Goal: Information Seeking & Learning: Learn about a topic

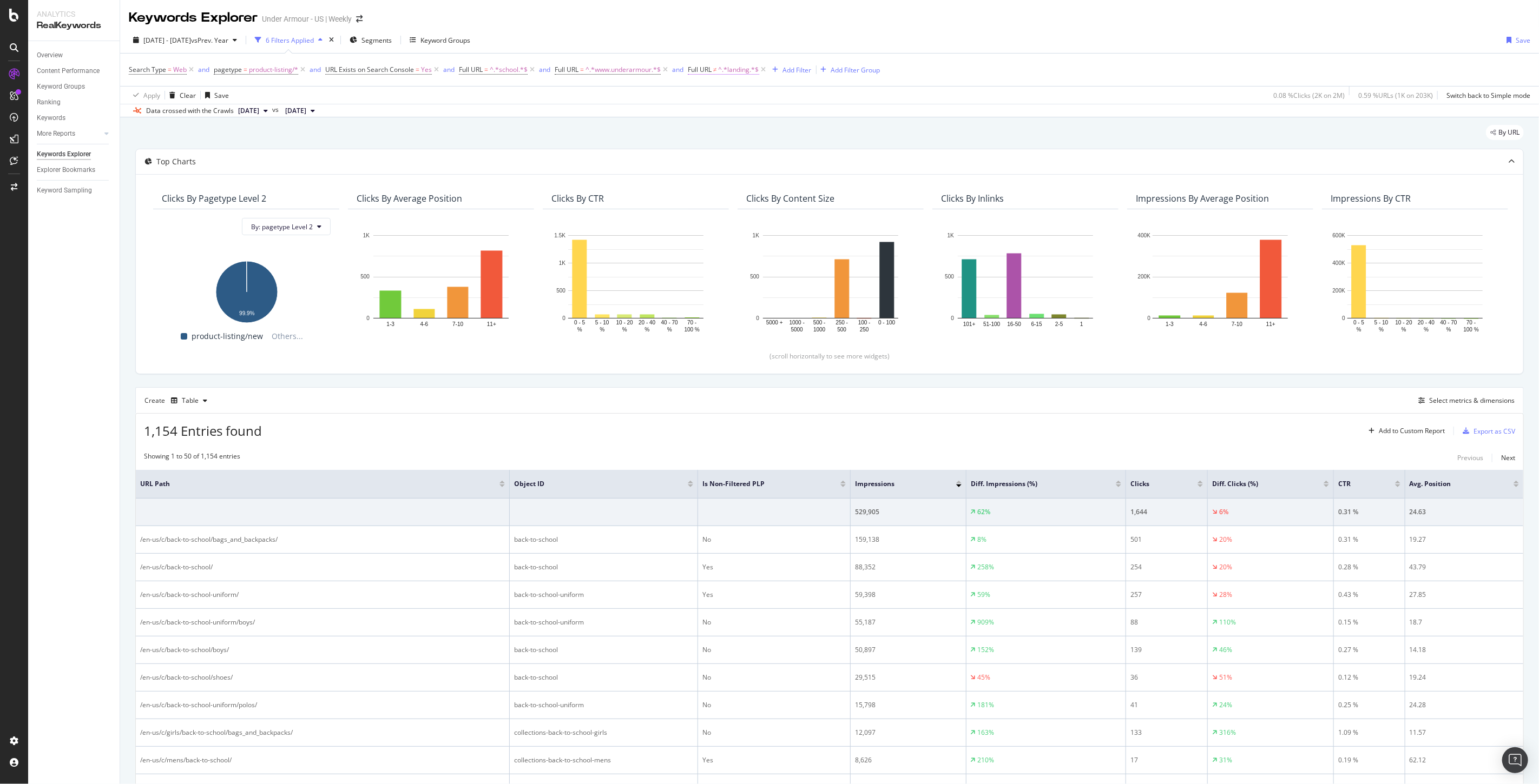
click at [714, 74] on span "Full URL ≠ ^.*landing.*$" at bounding box center [723, 69] width 72 height 10
click at [726, 96] on span "Doesn't contain" at bounding box center [723, 95] width 47 height 9
click at [739, 226] on span "Matches regex" at bounding box center [726, 231] width 45 height 9
click at [729, 116] on input "landing" at bounding box center [750, 115] width 102 height 17
paste input "^/en-us/c/back-to-school/mens/$|^/en-us/c/back-to-school/womens/$|^/en-us/c/bac…"
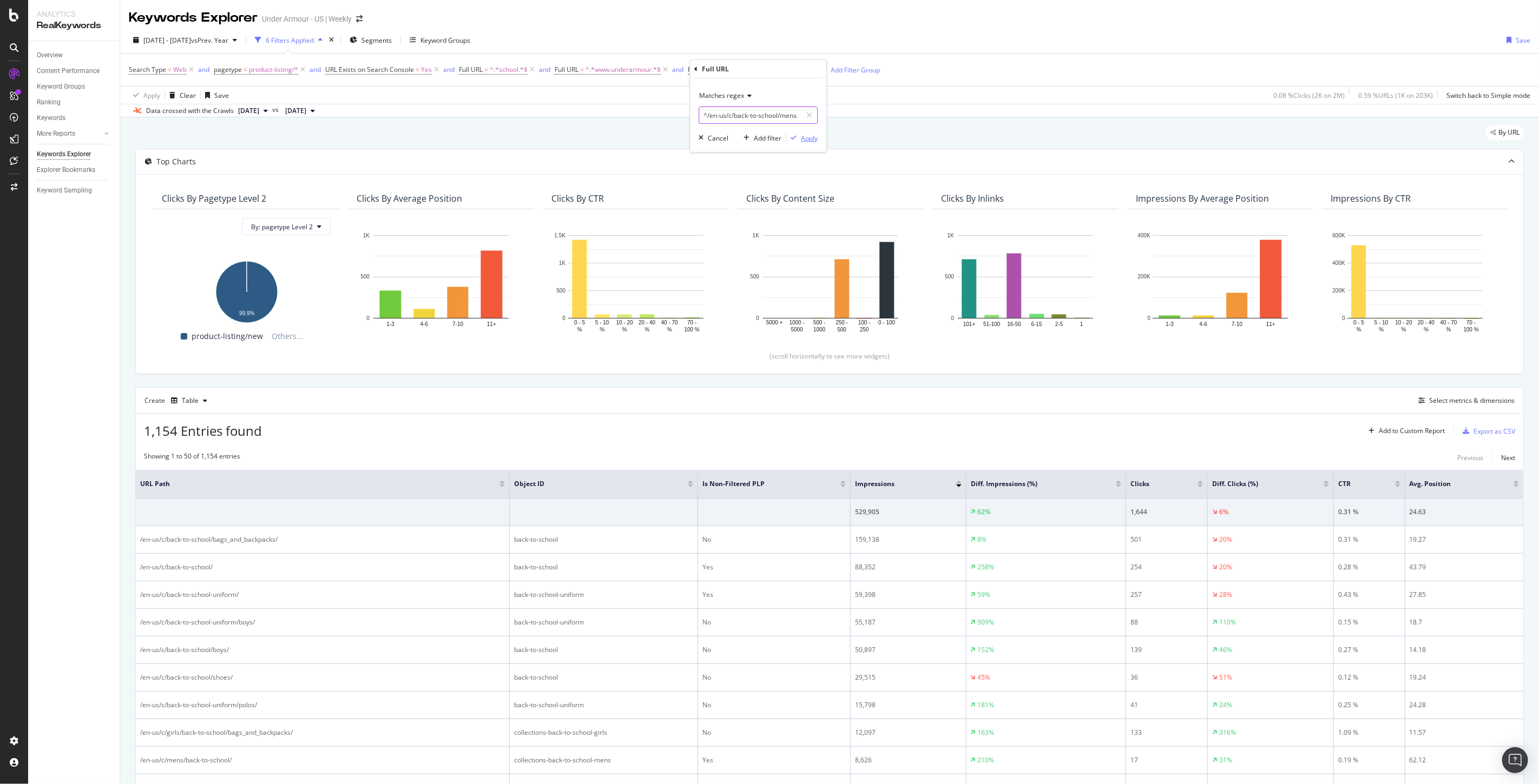
scroll to position [0, 736]
type input "^/en-us/c/back-to-school/mens/$|^/en-us/c/back-to-school/womens/$|^/en-us/c/bac…"
click at [812, 138] on div "Apply" at bounding box center [809, 138] width 16 height 9
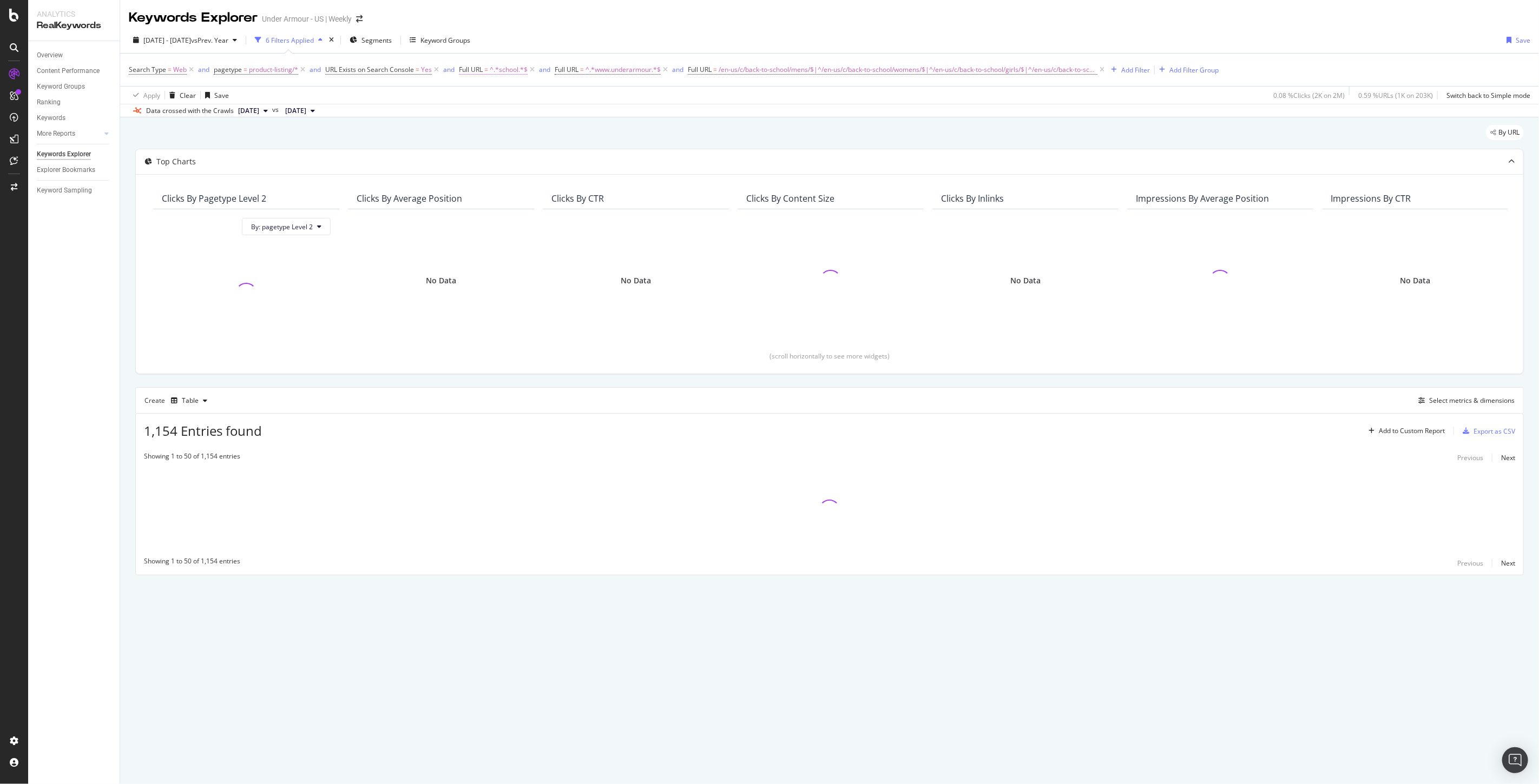
click at [532, 70] on icon at bounding box center [532, 70] width 9 height 11
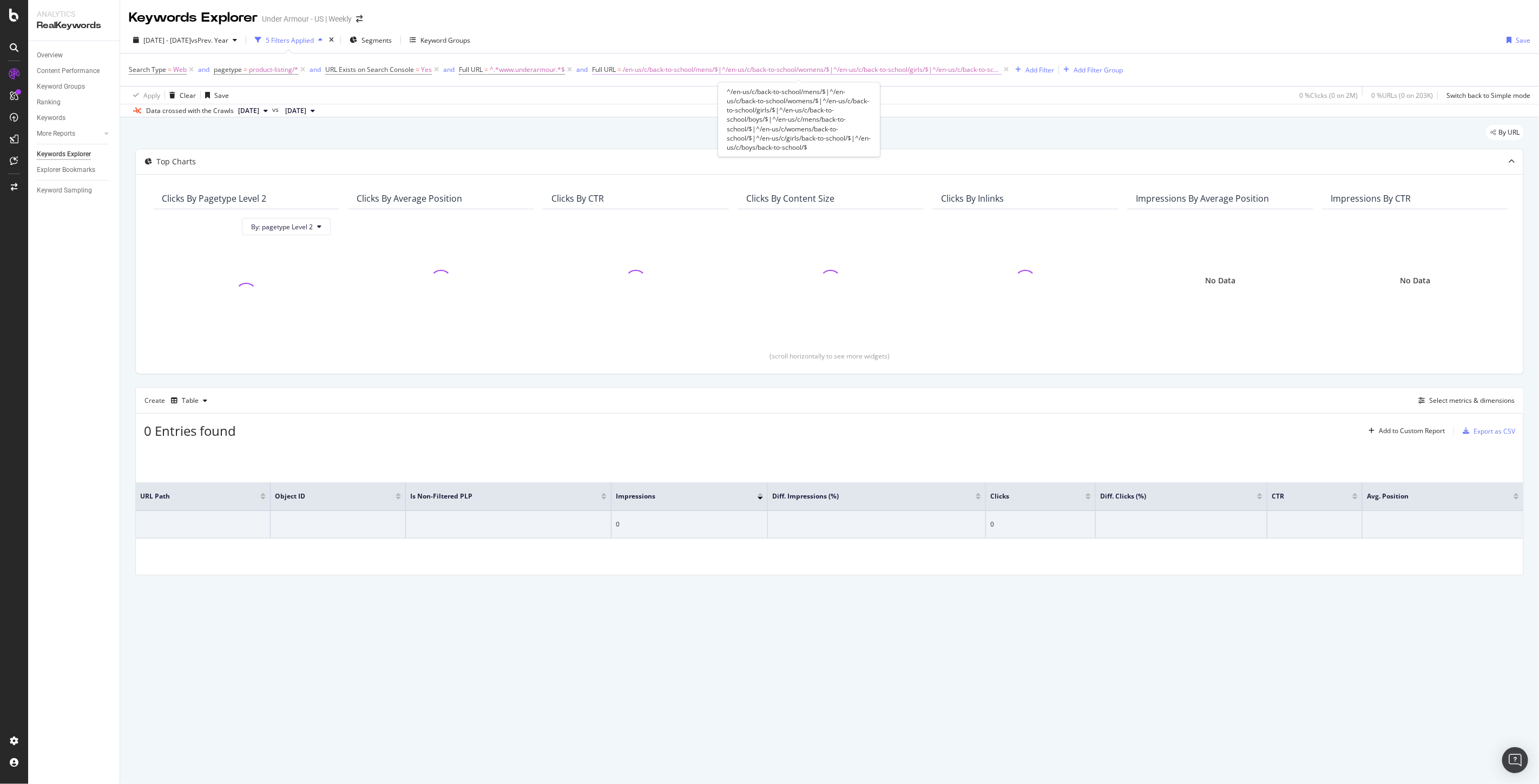
click at [687, 69] on span "/en-us/c/back-to-school/mens/$|^/en-us/c/back-to-school/womens/$|^/en-us/c/back…" at bounding box center [812, 69] width 378 height 15
click at [664, 108] on input "^/en-us/c/back-to-school/mens/$|^/en-us/c/back-to-school/womens/$|^/en-us/c/bac…" at bounding box center [654, 115] width 102 height 17
click at [599, 66] on icon at bounding box center [600, 69] width 4 height 6
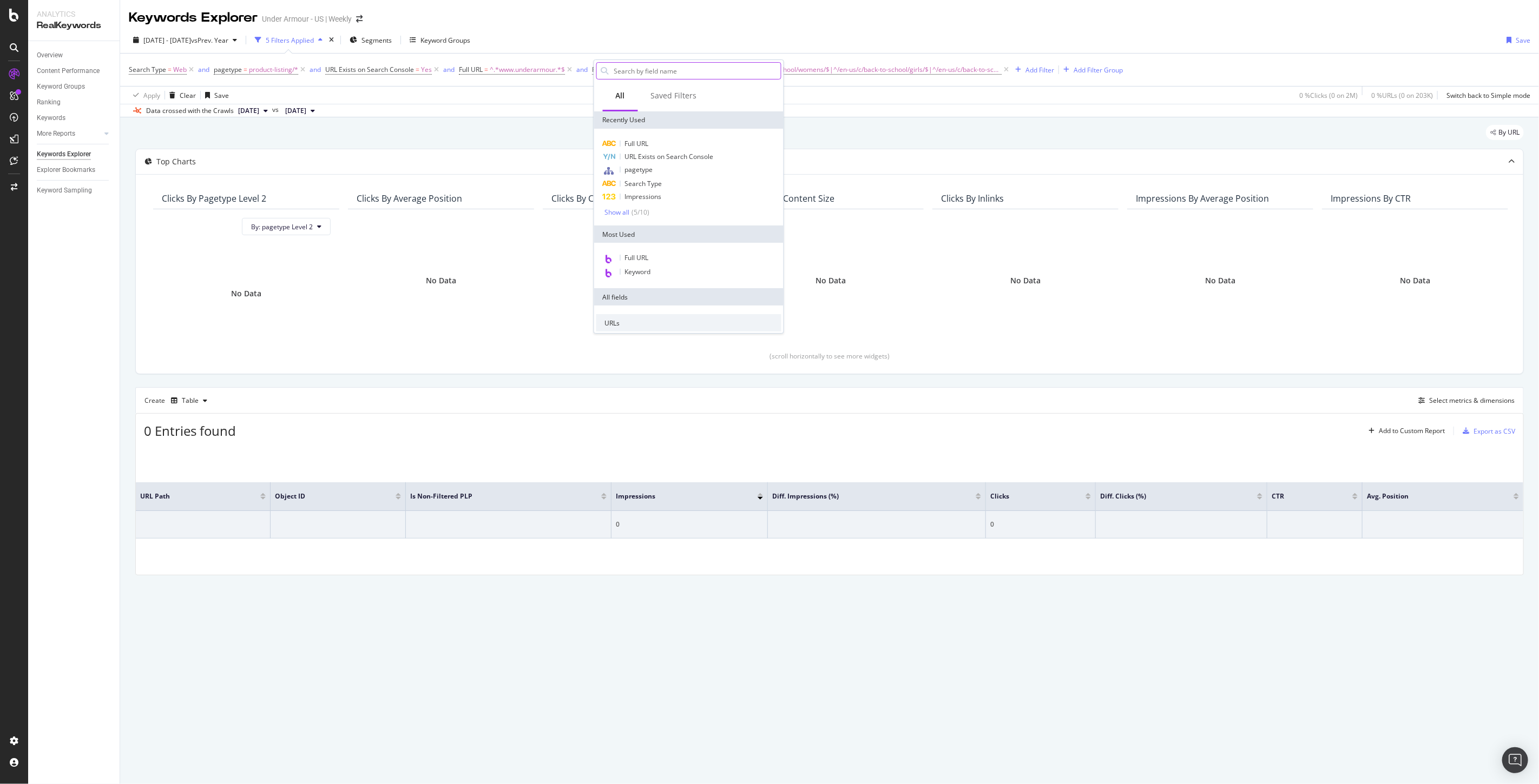
click at [629, 70] on input "text" at bounding box center [697, 71] width 167 height 16
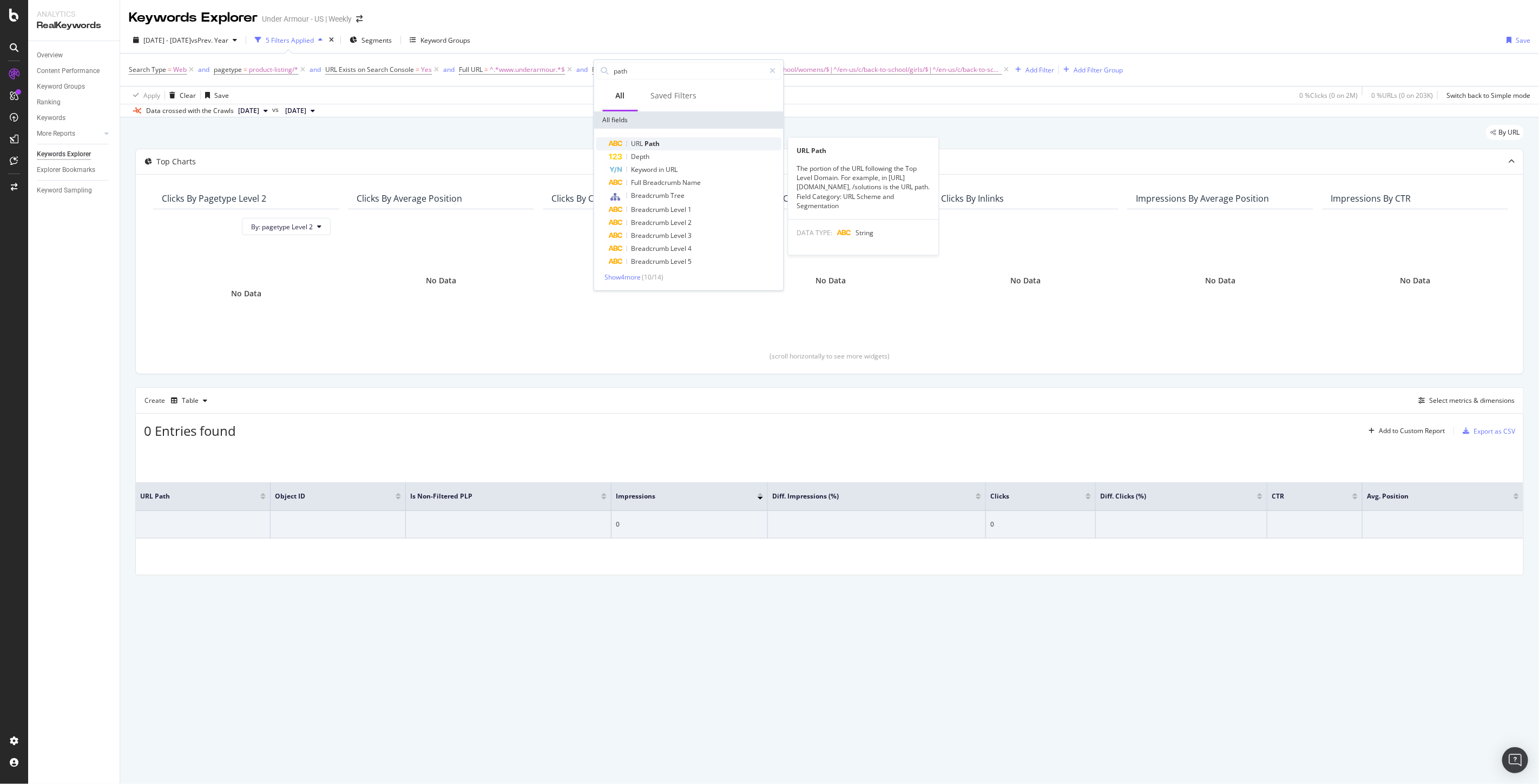
type input "path"
click at [657, 147] on div "URL Path" at bounding box center [695, 144] width 172 height 13
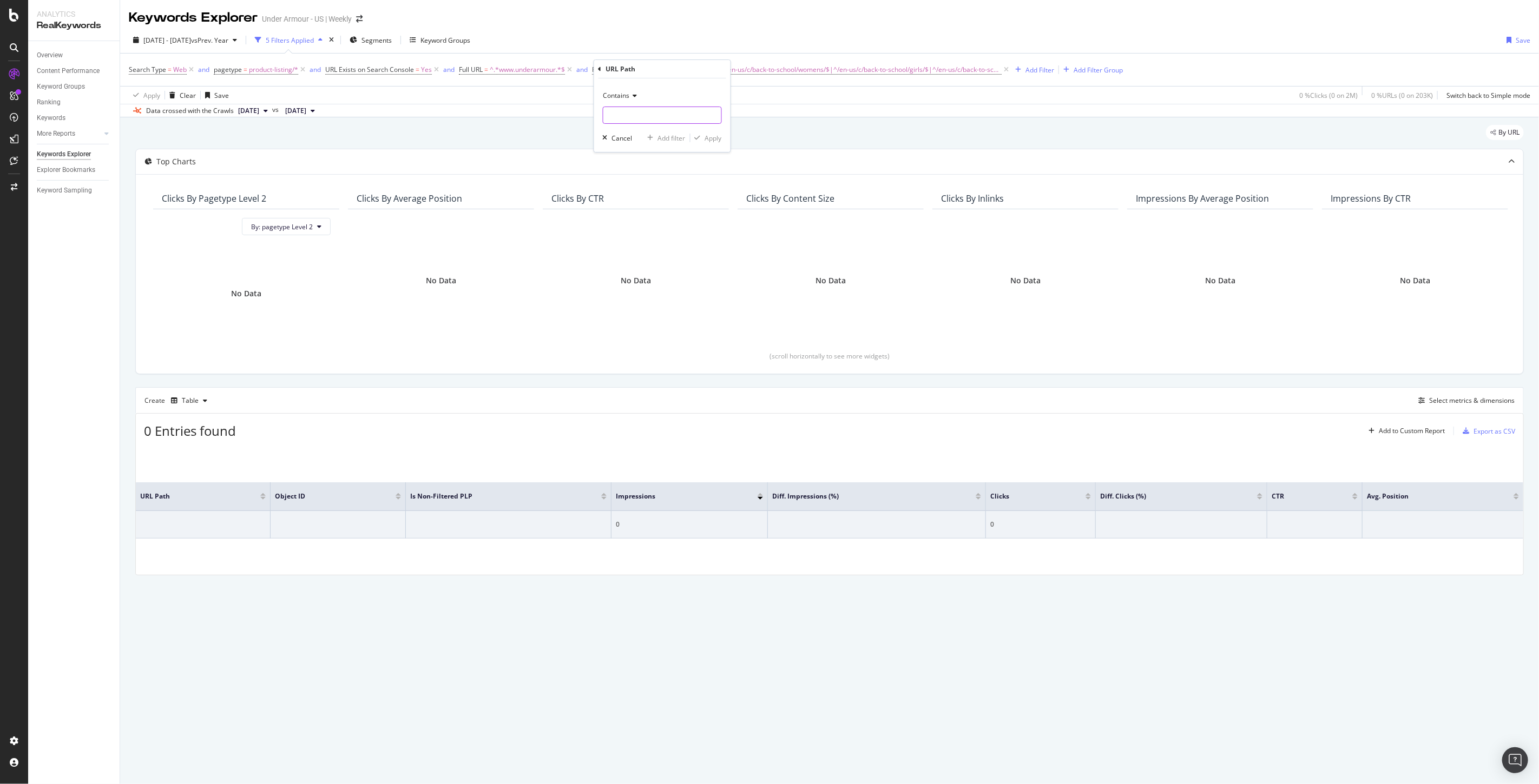
click at [652, 116] on input "text" at bounding box center [662, 115] width 118 height 17
paste input "^/en-us/c/back-to-school/mens/$|^/en-us/c/back-to-school/womens/$|^/en-us/c/bac…"
type input "^/en-us/c/back-to-school/mens/$|^/en-us/c/back-to-school/womens/$|^/en-us/c/bac…"
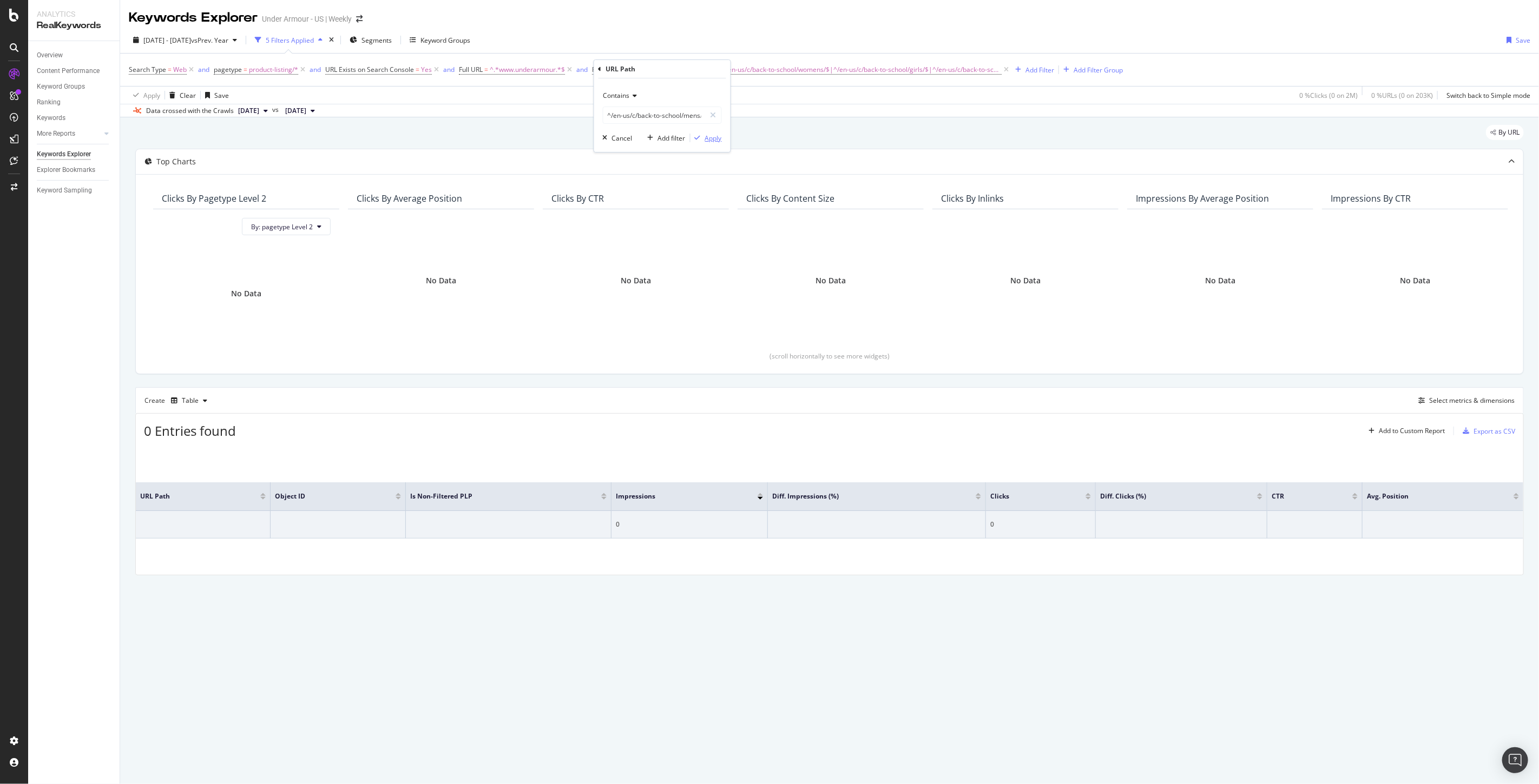
click at [711, 137] on div "Apply" at bounding box center [713, 138] width 16 height 9
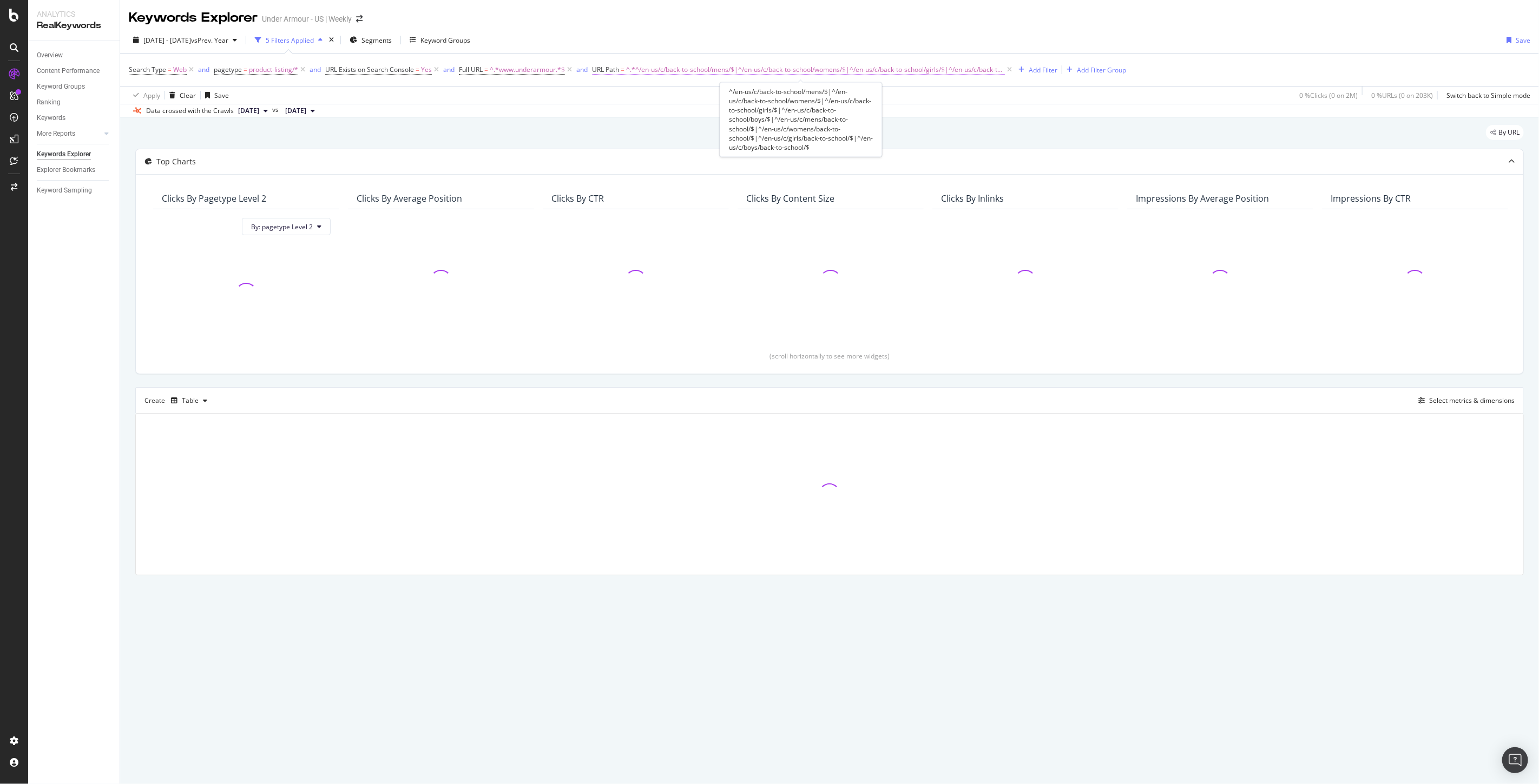
click at [636, 68] on span "^.*^/en-us/c/back-to-school/mens/$|^/en-us/c/back-to-school/womens/$|^/en-us/c/…" at bounding box center [815, 69] width 378 height 15
click at [623, 94] on span "Contains" at bounding box center [616, 95] width 26 height 9
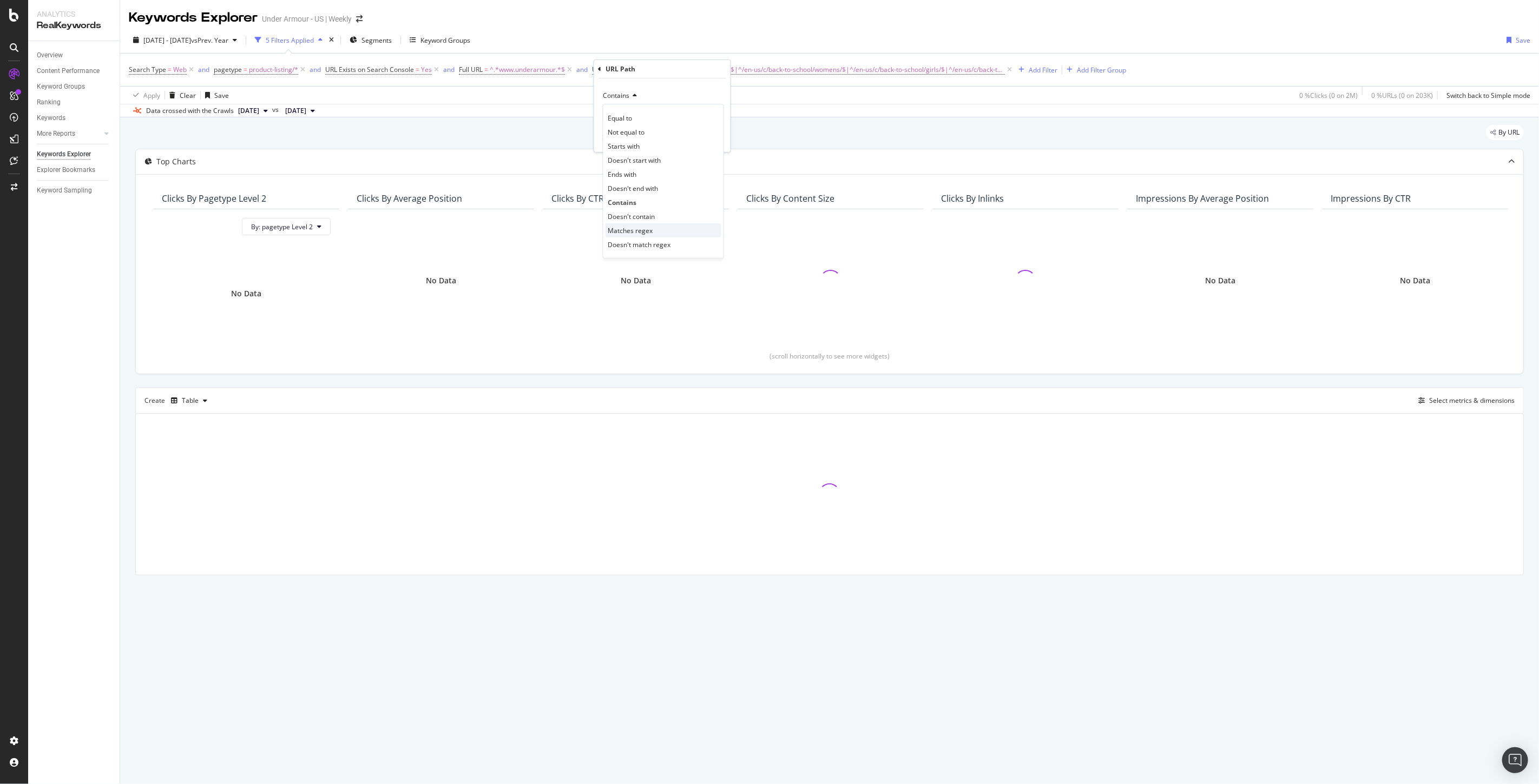
click at [638, 228] on span "Matches regex" at bounding box center [630, 231] width 45 height 9
click at [707, 139] on div "Apply" at bounding box center [713, 138] width 16 height 9
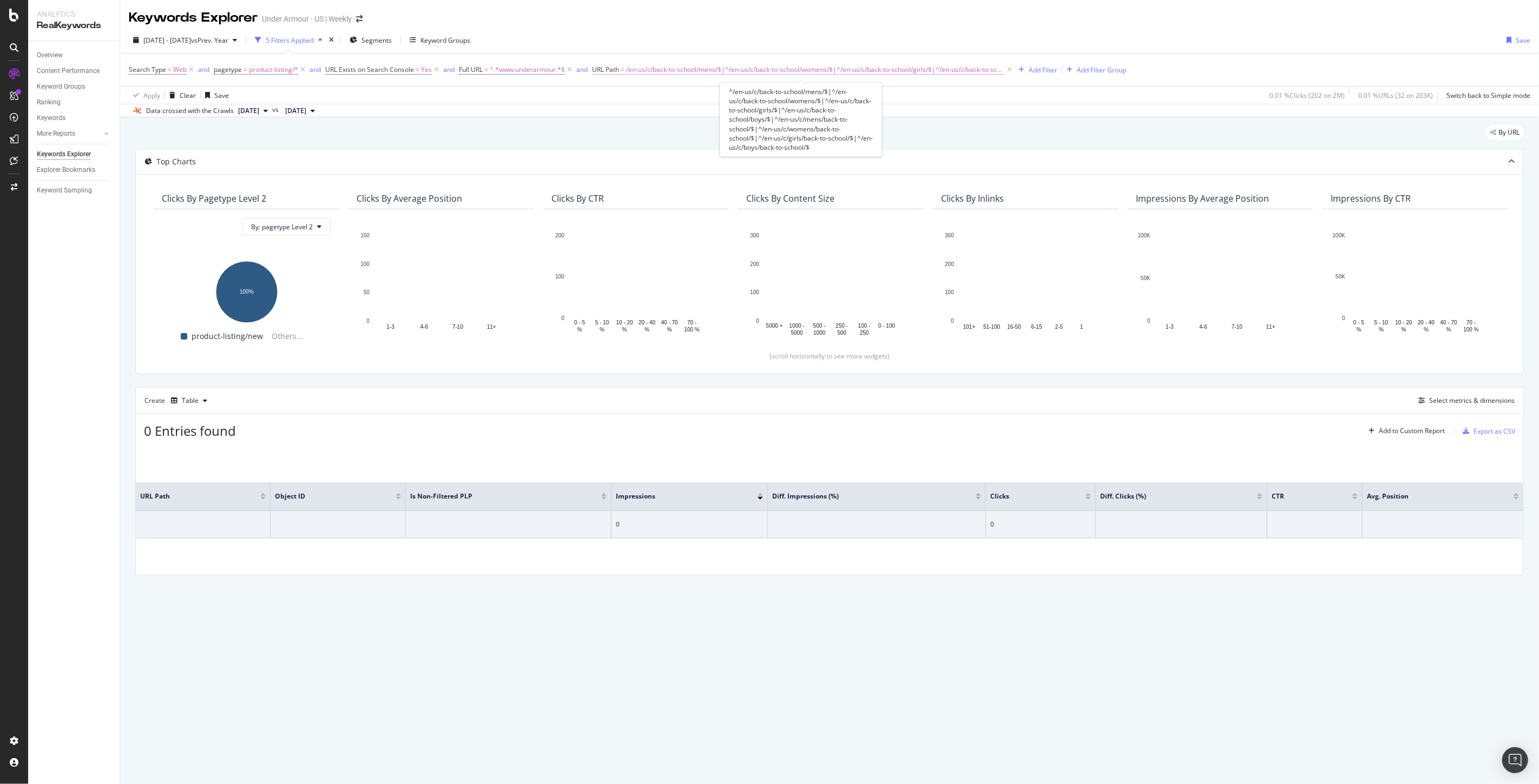
click at [706, 69] on span "/en-us/c/back-to-school/mens/$|^/en-us/c/back-to-school/womens/$|^/en-us/c/back…" at bounding box center [815, 69] width 378 height 15
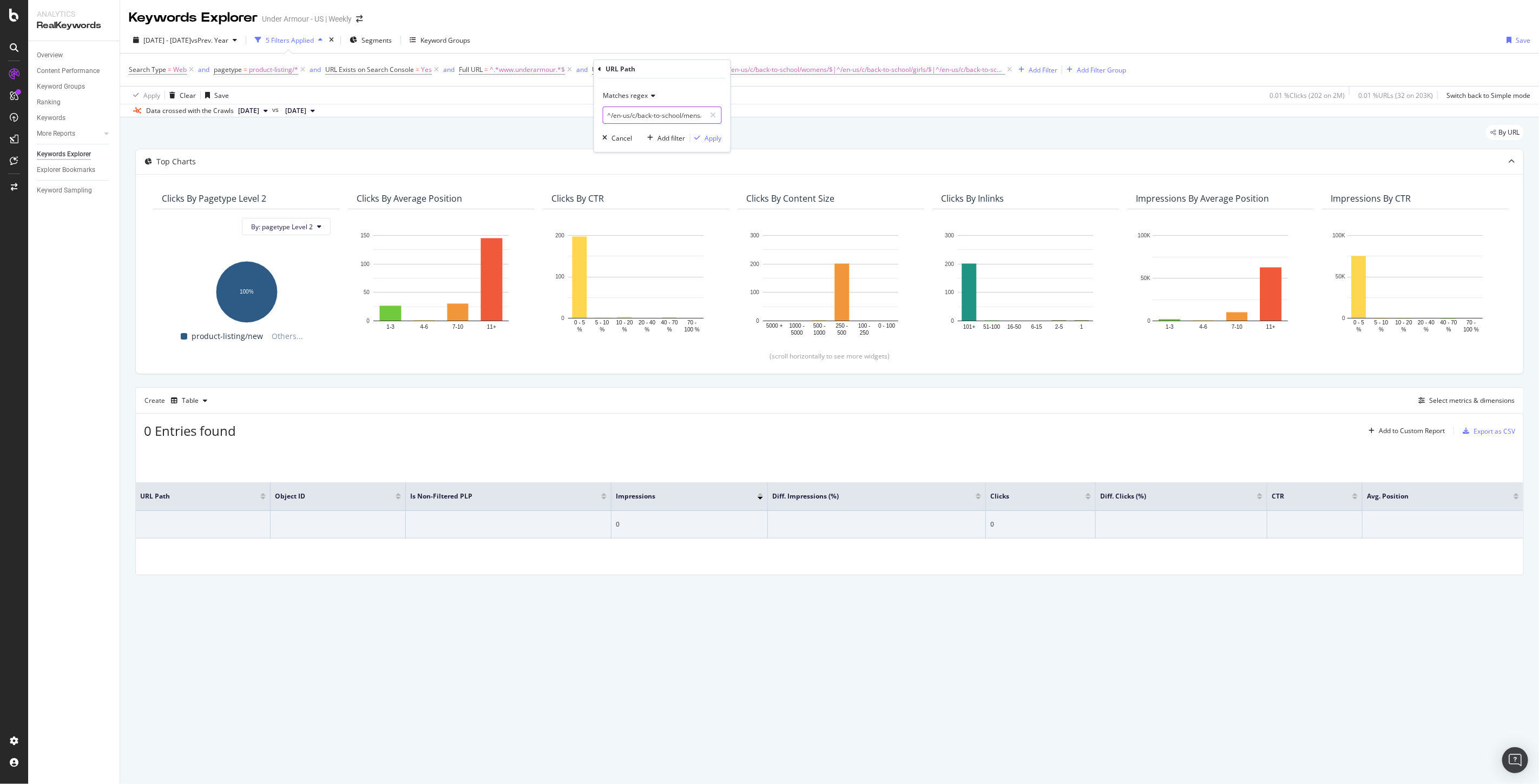
click at [655, 116] on input "^/en-us/c/back-to-school/mens/$|^/en-us/c/back-to-school/womens/$|^/en-us/c/bac…" at bounding box center [654, 115] width 102 height 17
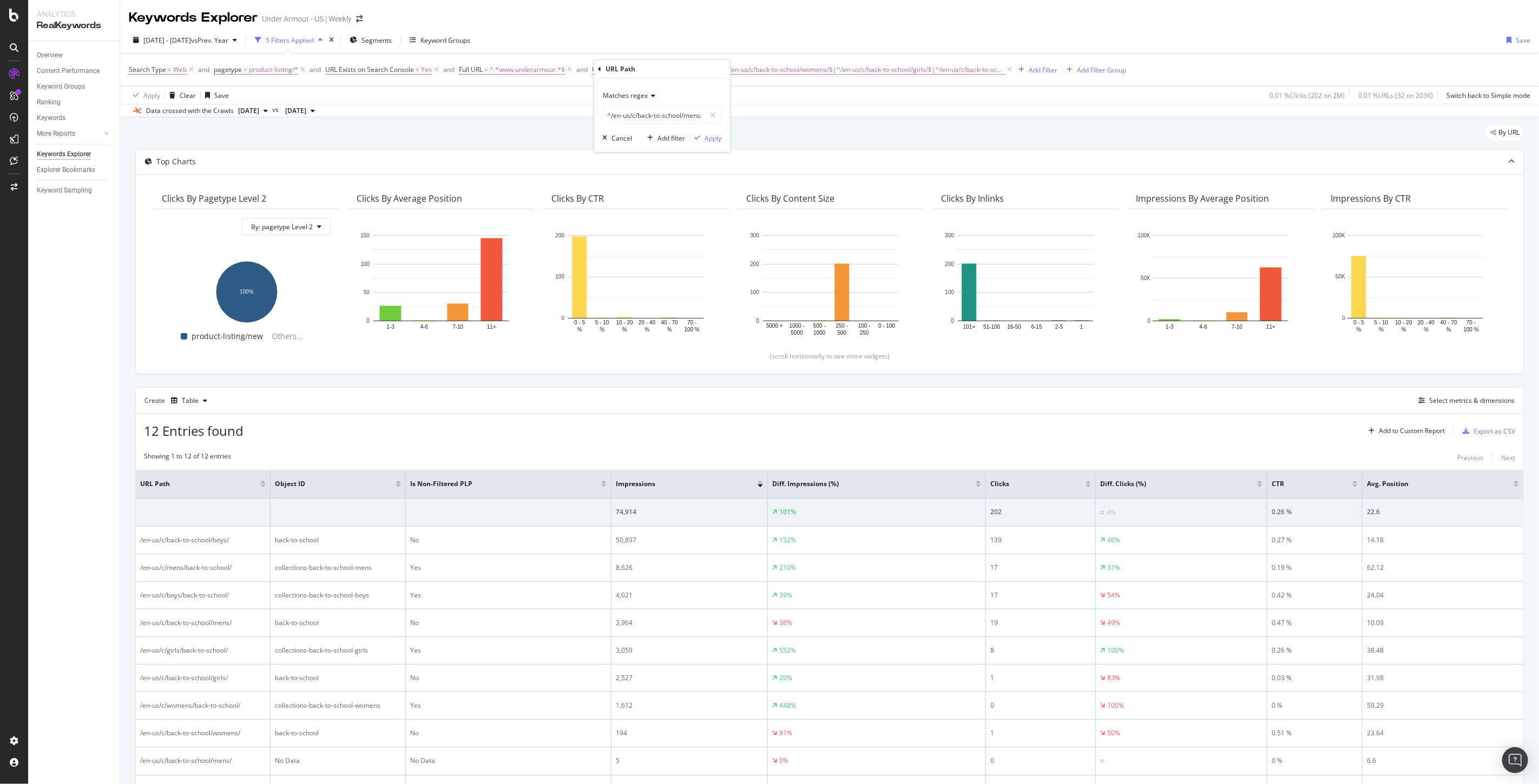
click at [75, 304] on div "Overview Content Performance Keyword Groups Ranking Keywords More Reports Count…" at bounding box center [74, 412] width 92 height 743
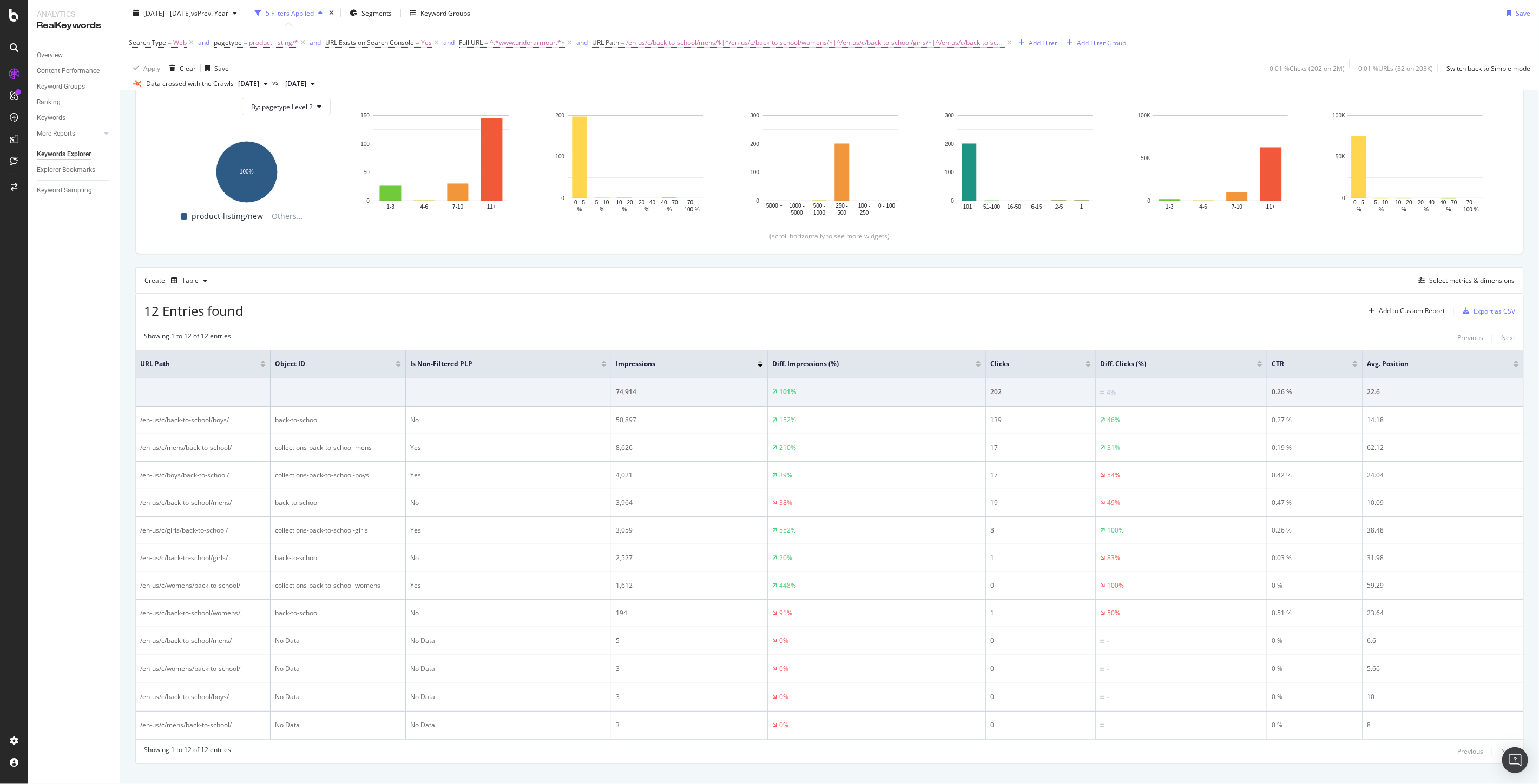
scroll to position [142, 0]
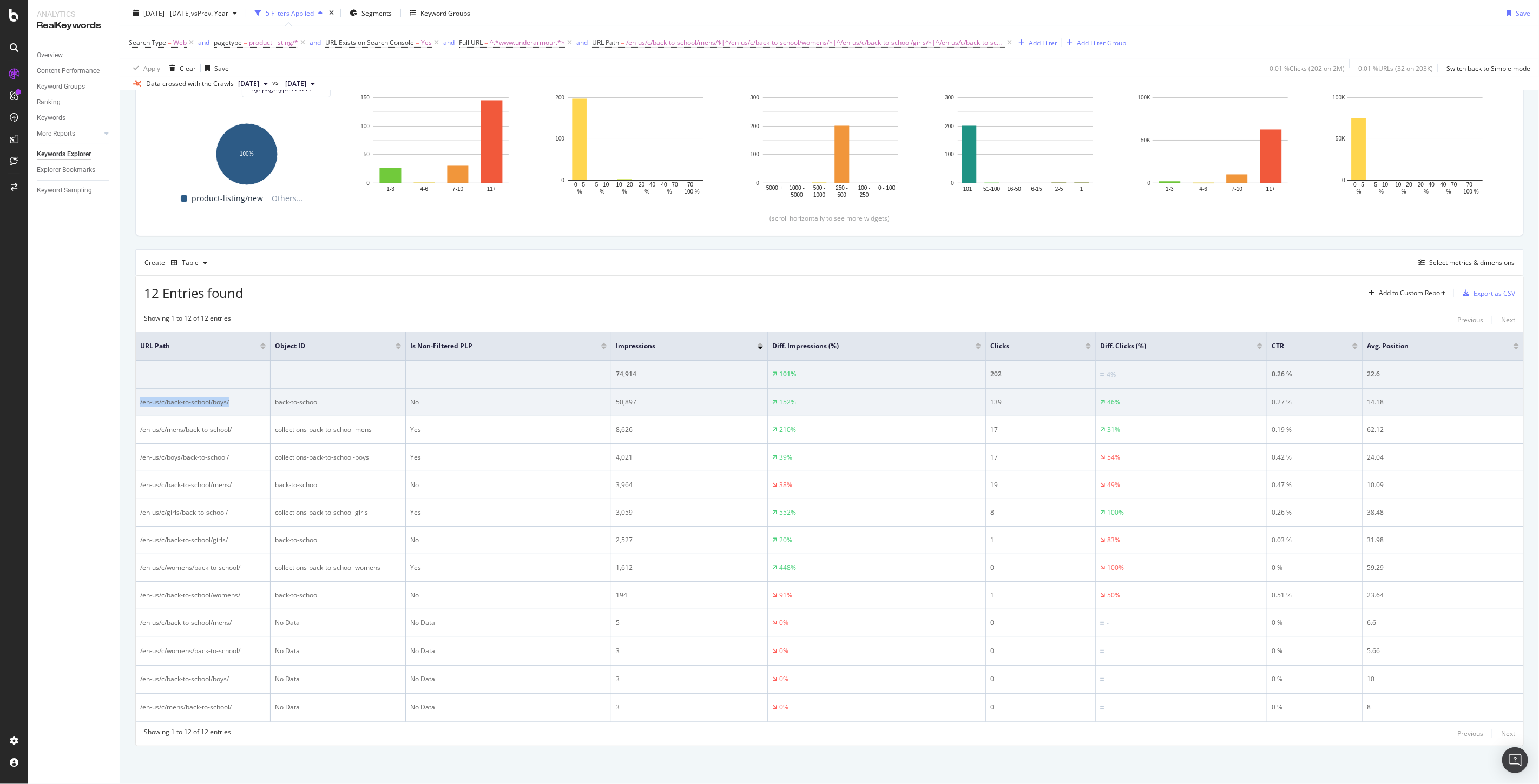
drag, startPoint x: 234, startPoint y: 398, endPoint x: 139, endPoint y: 395, distance: 95.0
click at [139, 395] on td "/en-us/c/back-to-school/boys/" at bounding box center [203, 403] width 135 height 27
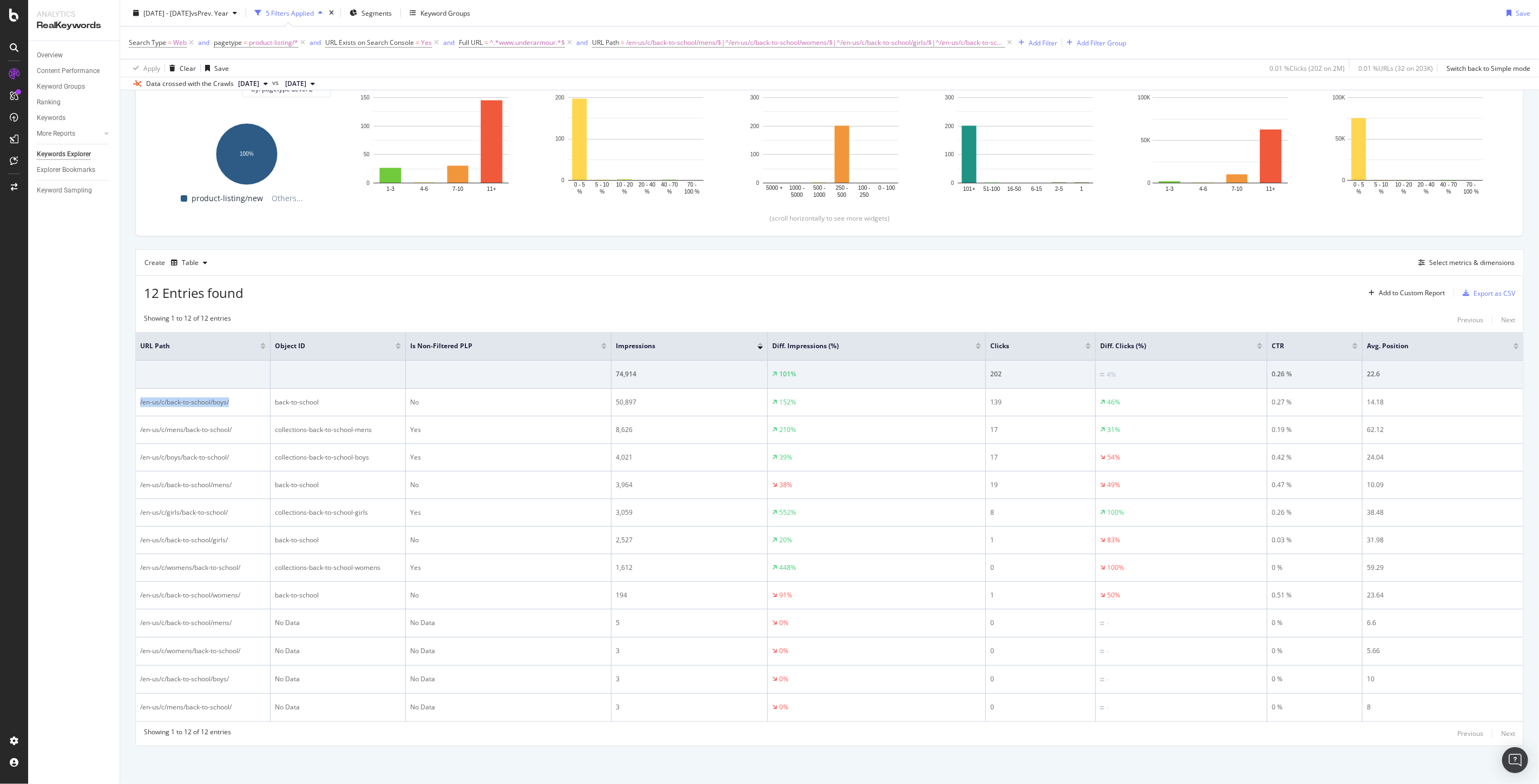
copy div "/en-us/c/back-to-school/boys/"
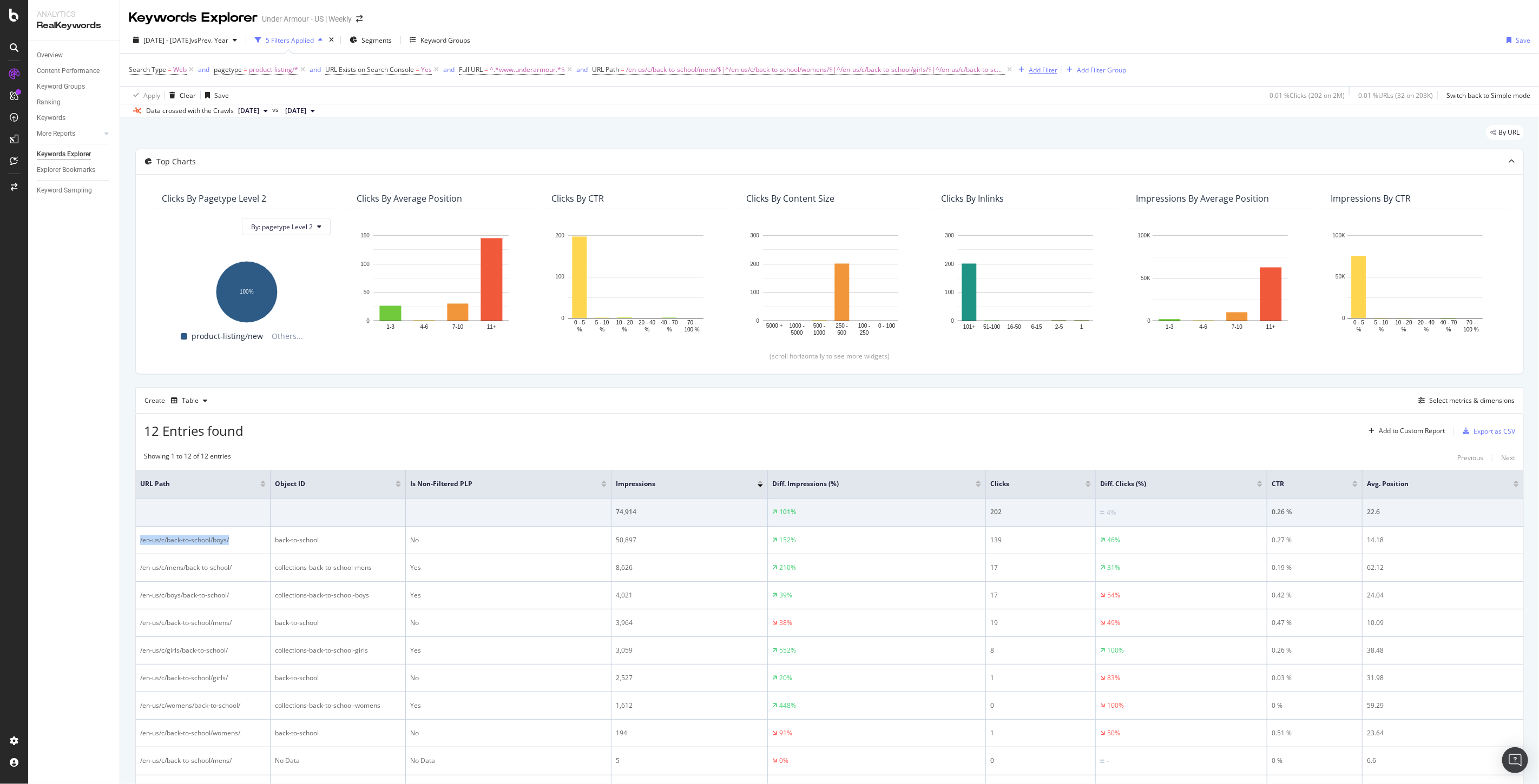
click at [1034, 73] on div "Add Filter" at bounding box center [1043, 70] width 29 height 9
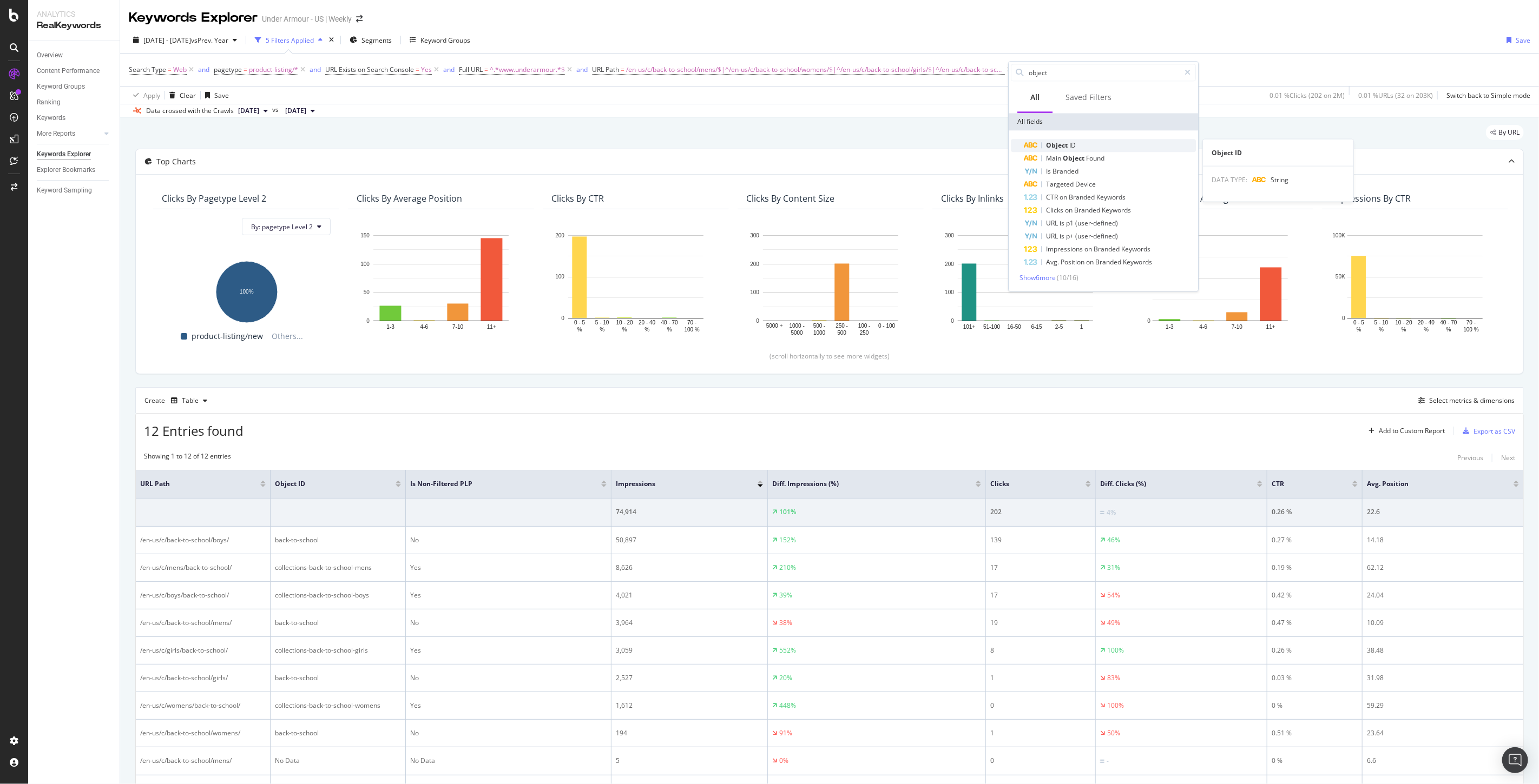
type input "object"
click at [1078, 149] on div "Object ID" at bounding box center [1109, 146] width 172 height 13
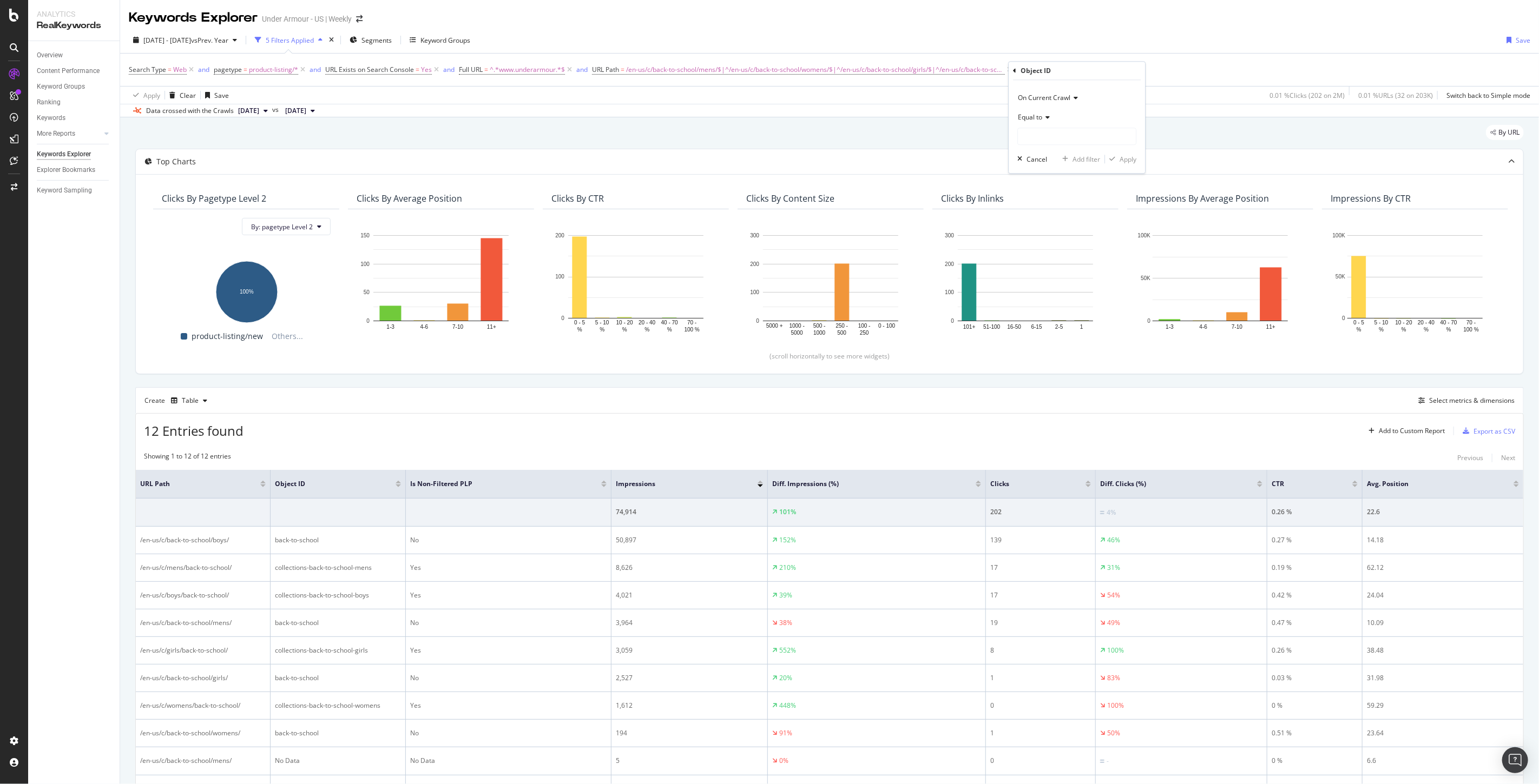
click at [1038, 112] on div "Equal to" at bounding box center [1076, 116] width 119 height 17
click at [1046, 276] on div "Exists" at bounding box center [1077, 279] width 116 height 14
click at [1097, 125] on div "Exists" at bounding box center [1076, 116] width 119 height 17
click at [1103, 96] on div "On Current Crawl" at bounding box center [1076, 97] width 119 height 17
click at [1128, 82] on div "On Current Crawl On Current Crawl On Compared Crawl Changed Exists Cancel Add f…" at bounding box center [1077, 116] width 136 height 74
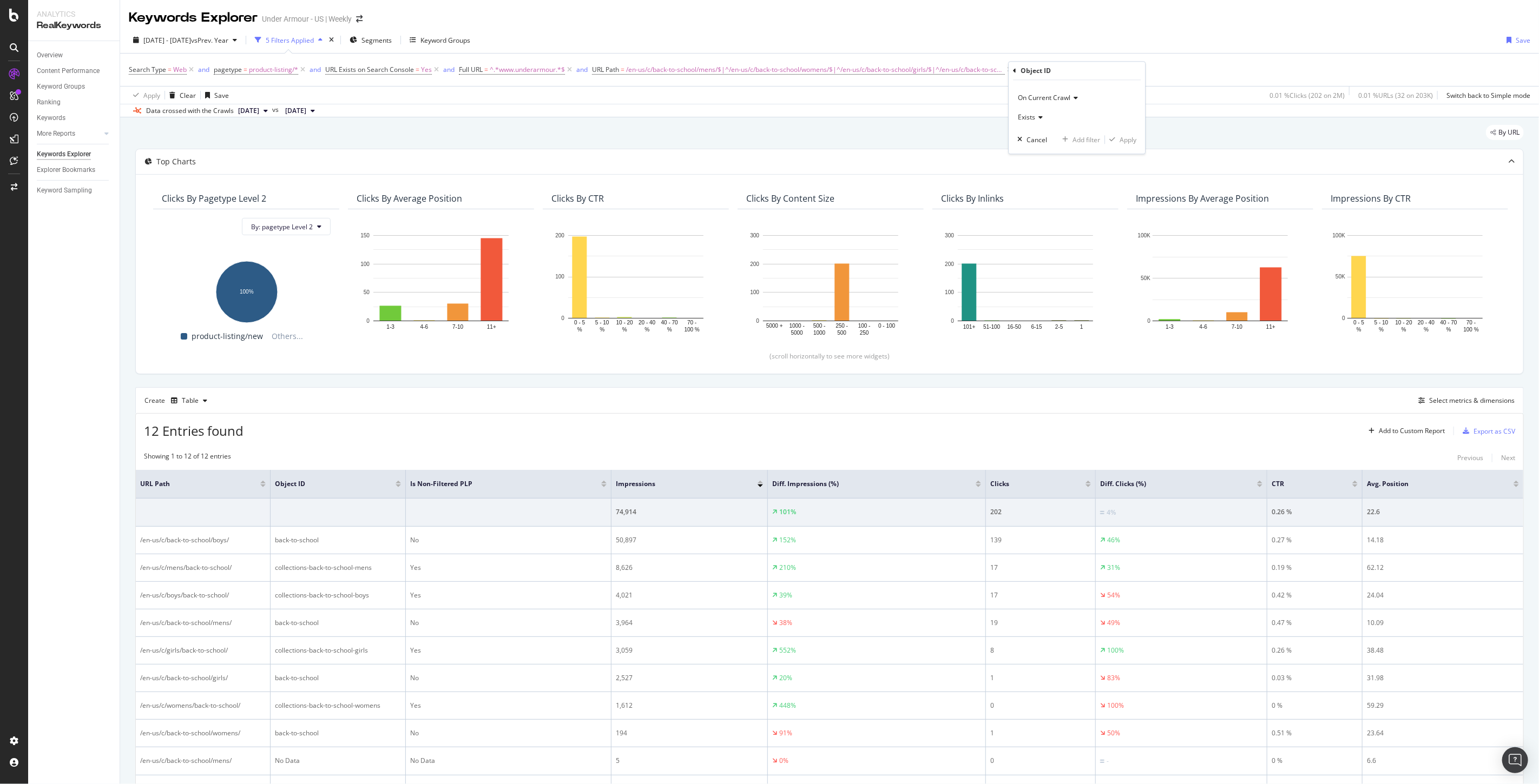
click at [1128, 148] on div "On Current Crawl Exists Cancel Add filter Apply" at bounding box center [1077, 116] width 136 height 74
click at [1033, 117] on span "Exists" at bounding box center [1026, 117] width 17 height 9
click at [1041, 141] on span "Equal to" at bounding box center [1034, 139] width 25 height 9
click at [1085, 137] on input "text" at bounding box center [1077, 136] width 118 height 17
type input "fd"
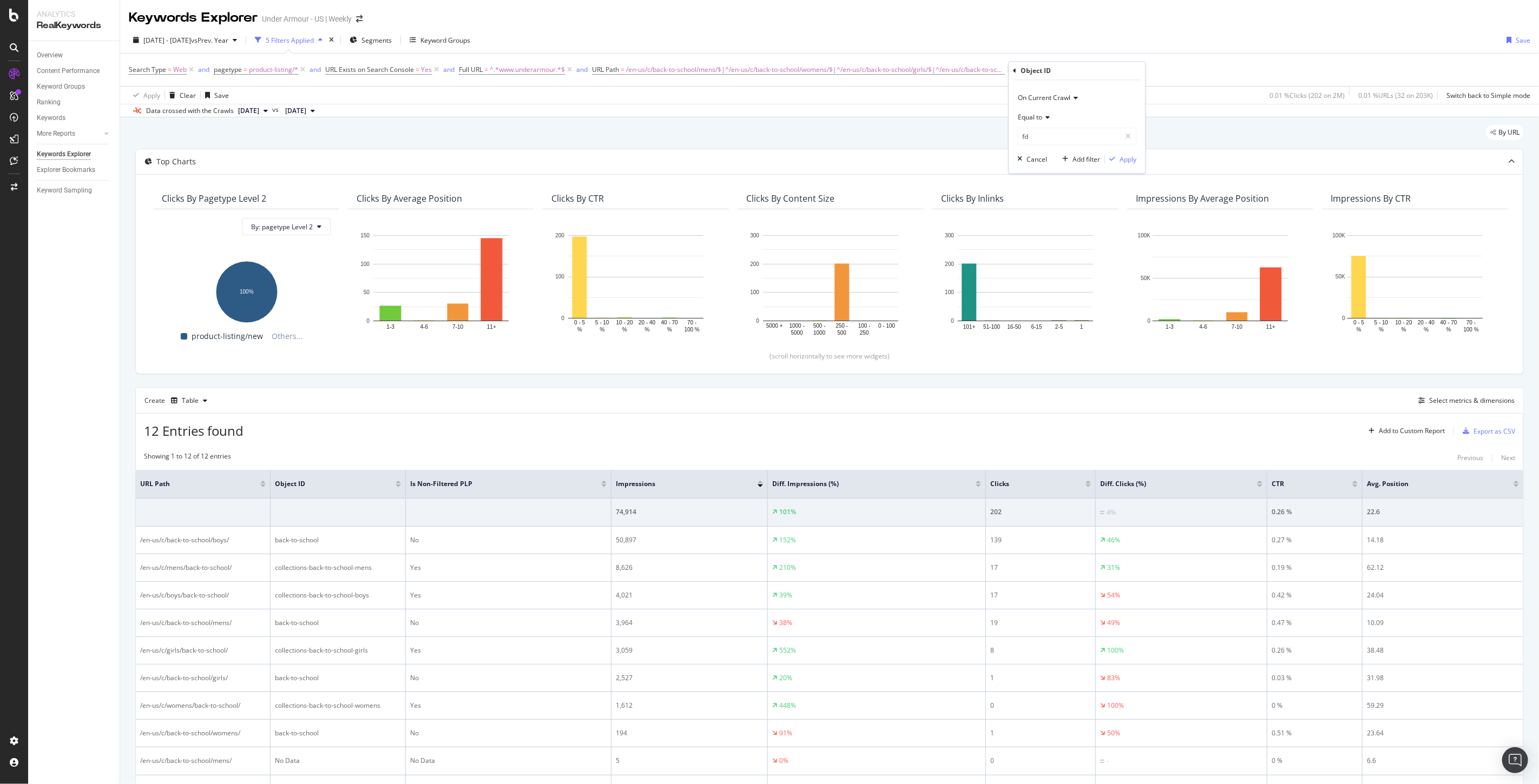
click at [1035, 109] on div "Equal to" at bounding box center [1076, 116] width 119 height 17
click at [1051, 289] on span "Doesn't exist" at bounding box center [1041, 294] width 39 height 9
click at [1025, 122] on div "Doesn't exist" at bounding box center [1076, 116] width 119 height 17
click at [1046, 274] on div "Exists" at bounding box center [1077, 279] width 116 height 14
click at [1121, 136] on div "Apply" at bounding box center [1128, 140] width 16 height 9
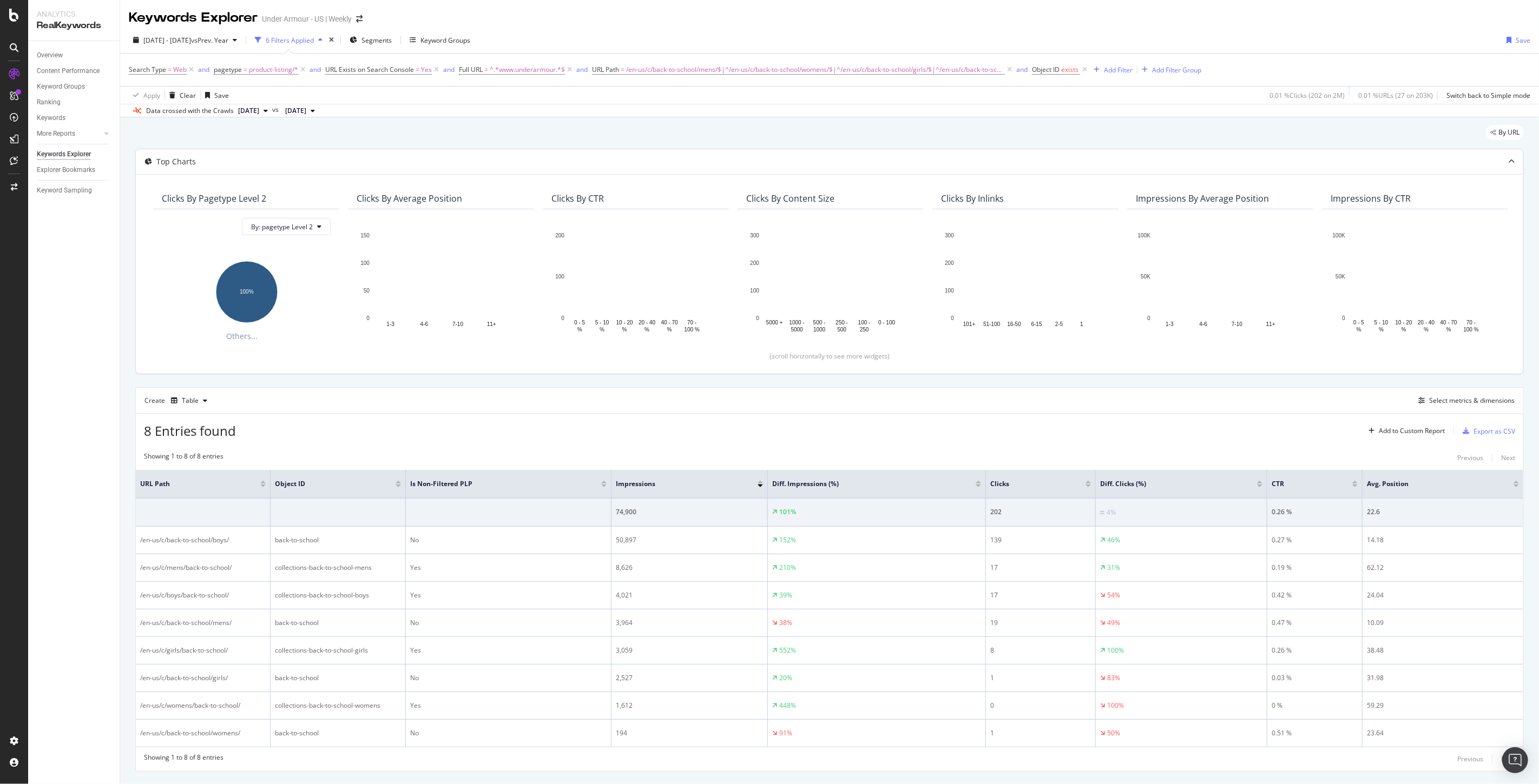
scroll to position [28, 0]
